Goal: Transaction & Acquisition: Download file/media

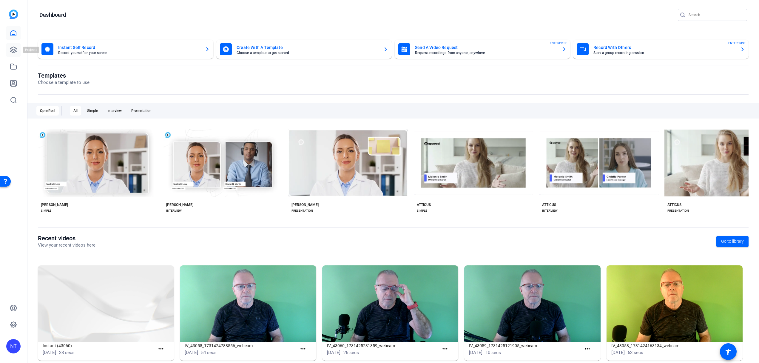
click at [13, 50] on icon at bounding box center [13, 49] width 7 height 7
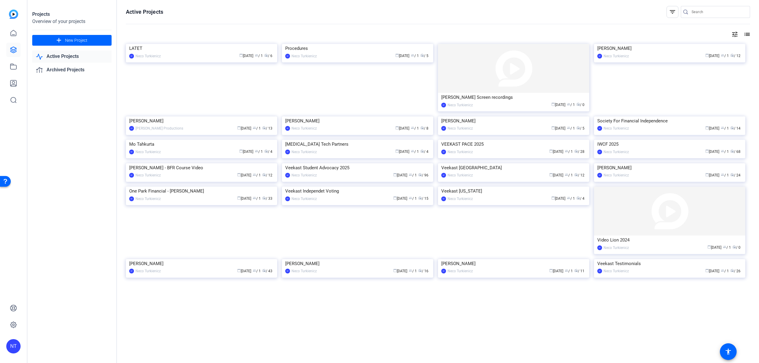
click at [706, 14] on input "Search" at bounding box center [719, 11] width 54 height 7
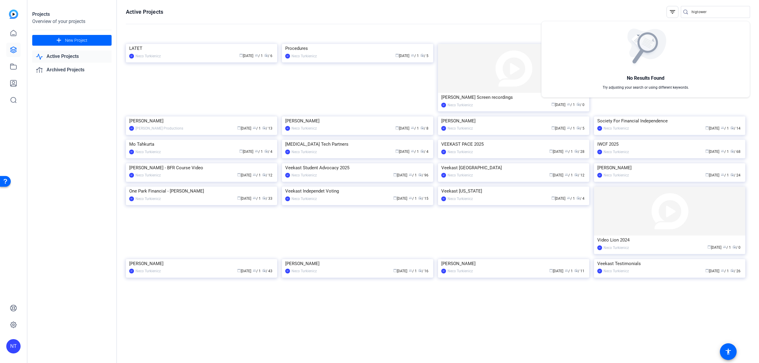
click at [697, 12] on div at bounding box center [379, 181] width 759 height 363
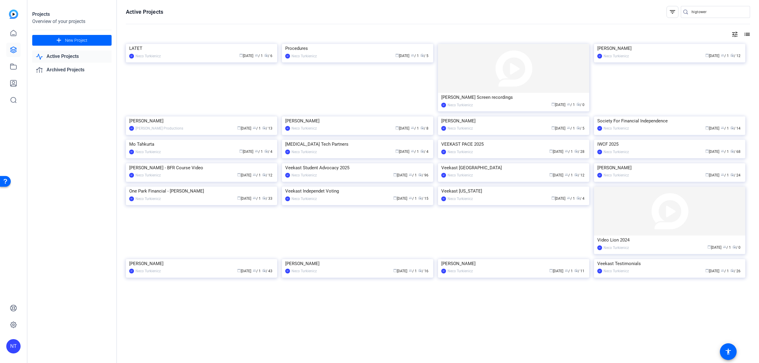
click at [697, 12] on input "higtower" at bounding box center [719, 11] width 54 height 7
type input "[PERSON_NAME]"
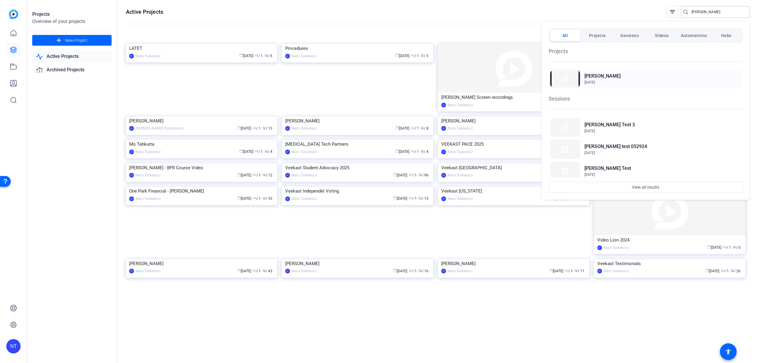
click at [590, 80] on span "[DATE]" at bounding box center [603, 82] width 36 height 5
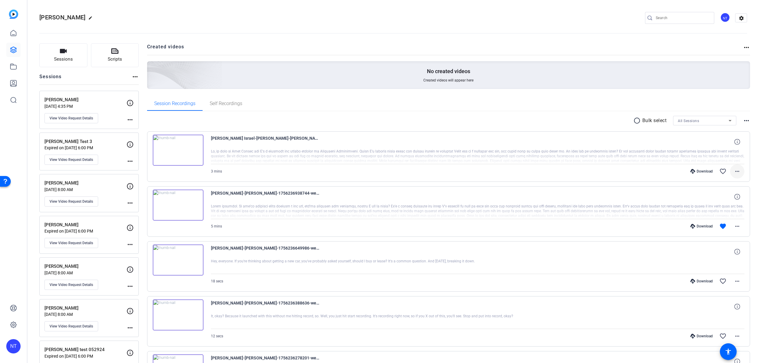
click at [738, 170] on mat-icon "more_horiz" at bounding box center [737, 171] width 7 height 7
click at [723, 199] on span "Download MP4" at bounding box center [722, 198] width 36 height 7
